Goal: Information Seeking & Learning: Learn about a topic

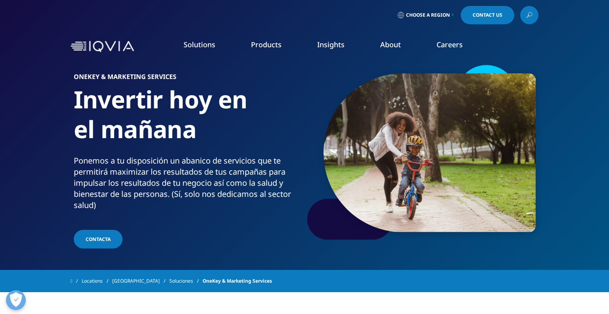
click at [53, 145] on link "DISCOVER INSIGHTS" at bounding box center [75, 145] width 119 height 7
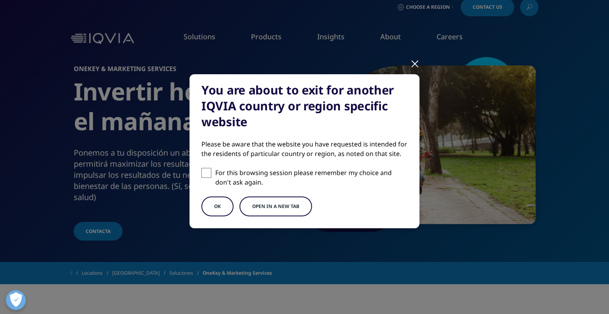
scroll to position [7, 0]
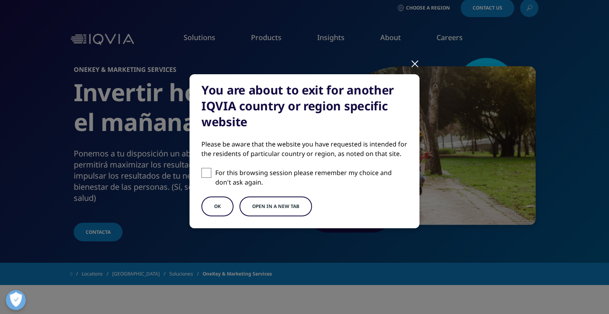
click at [216, 201] on button "OK" at bounding box center [217, 206] width 32 height 20
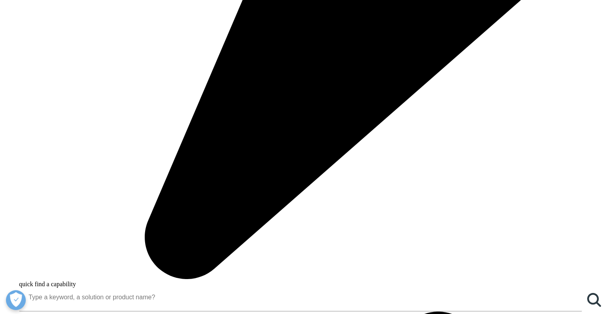
scroll to position [588, 0]
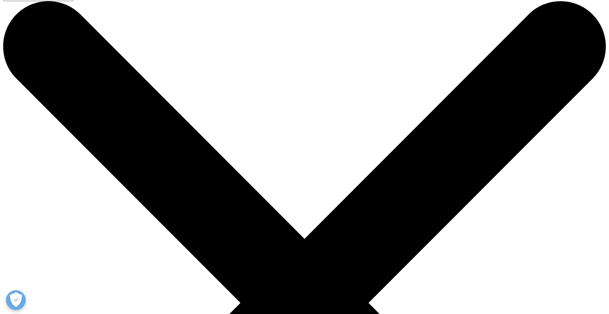
scroll to position [11, 0]
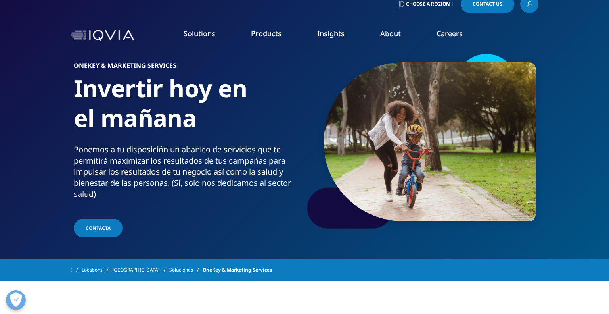
click at [50, 176] on link "Patient Engagement Suite" at bounding box center [86, 176] width 141 height 9
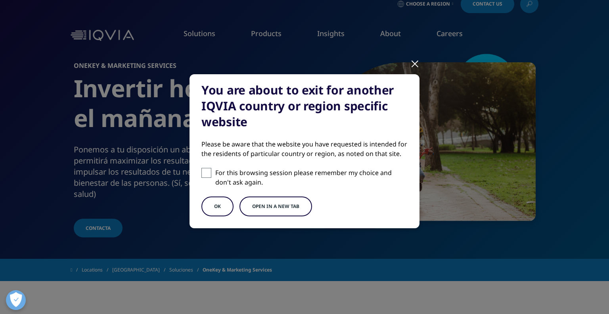
click at [268, 210] on button "Open in a new tab" at bounding box center [275, 206] width 73 height 20
